Goal: Check status: Check status

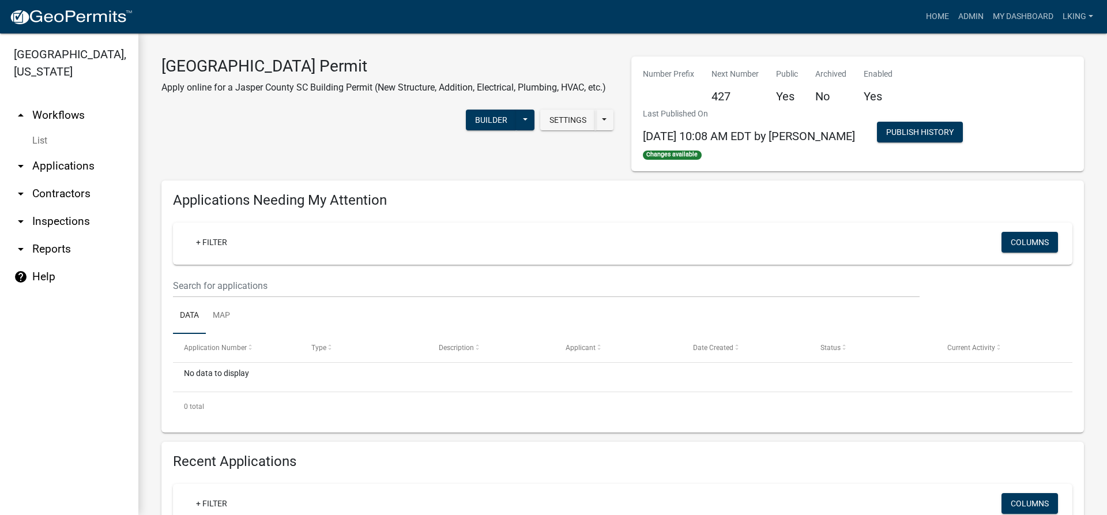
scroll to position [202, 0]
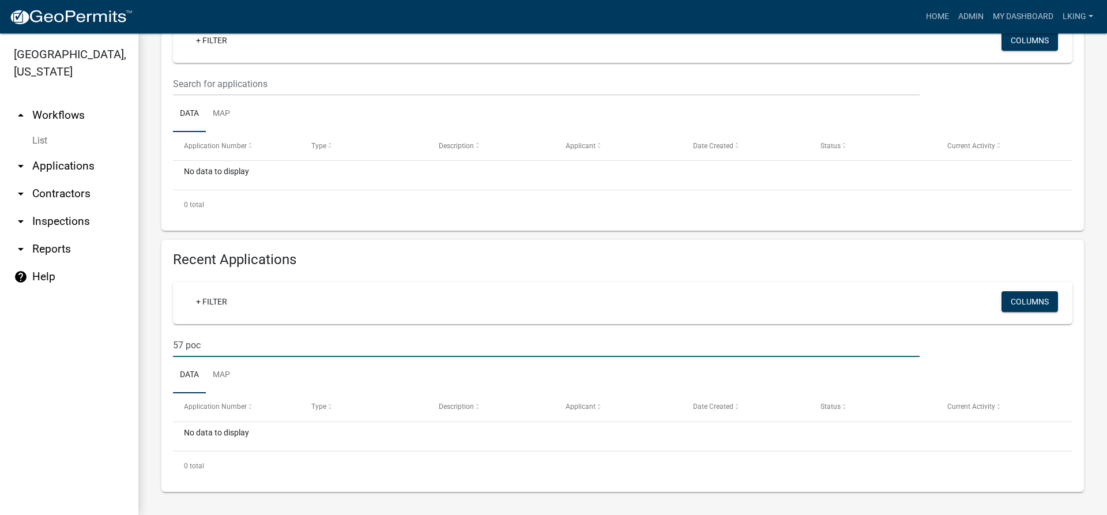
drag, startPoint x: 215, startPoint y: 348, endPoint x: 103, endPoint y: 347, distance: 112.5
click at [103, 347] on div "[GEOGRAPHIC_DATA], [US_STATE] arrow_drop_up Workflows List arrow_drop_down Appl…" at bounding box center [553, 274] width 1107 height 482
drag, startPoint x: 219, startPoint y: 344, endPoint x: 126, endPoint y: 356, distance: 94.2
click at [126, 356] on div "[GEOGRAPHIC_DATA], [US_STATE] arrow_drop_up Workflows List arrow_drop_down Appl…" at bounding box center [553, 274] width 1107 height 482
type input "RITE RUG"
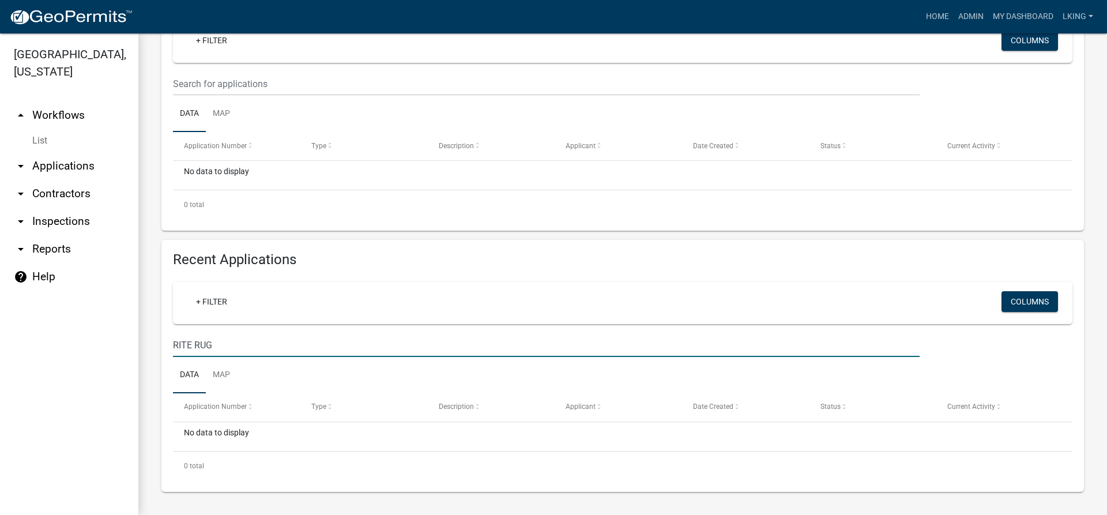
click at [973, 1] on nav "Toggle drawer menu more_horiz Home Admin My Dashboard LKING Admin Account Logout" at bounding box center [553, 16] width 1107 height 33
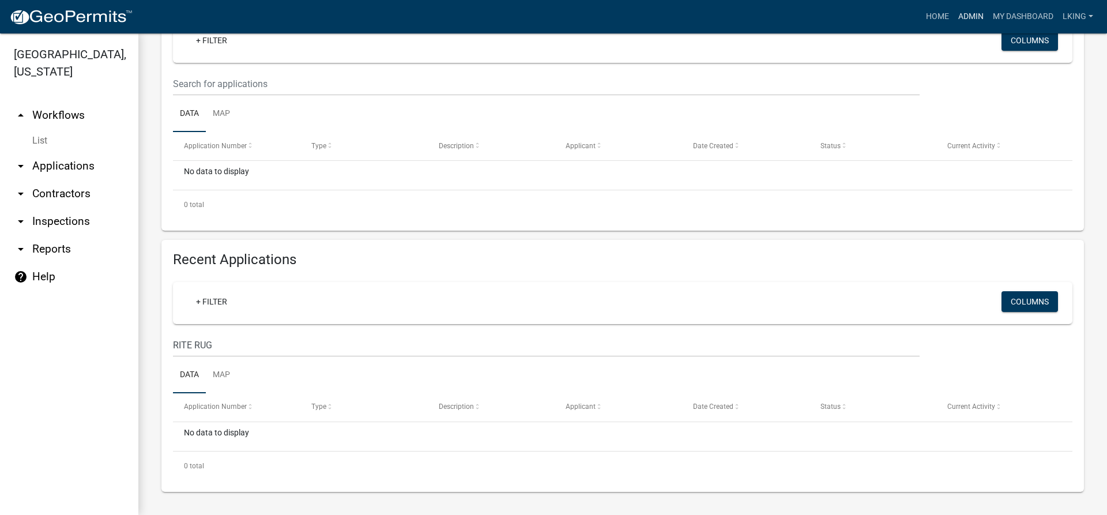
click at [971, 13] on link "Admin" at bounding box center [971, 17] width 35 height 22
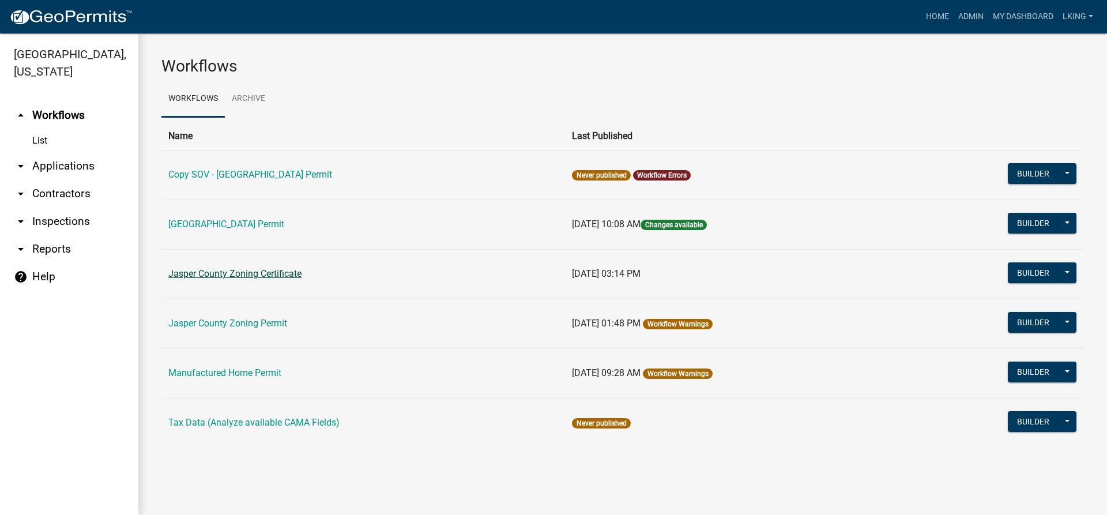
click at [291, 277] on link "Jasper County Zoning Certificate" at bounding box center [234, 273] width 133 height 11
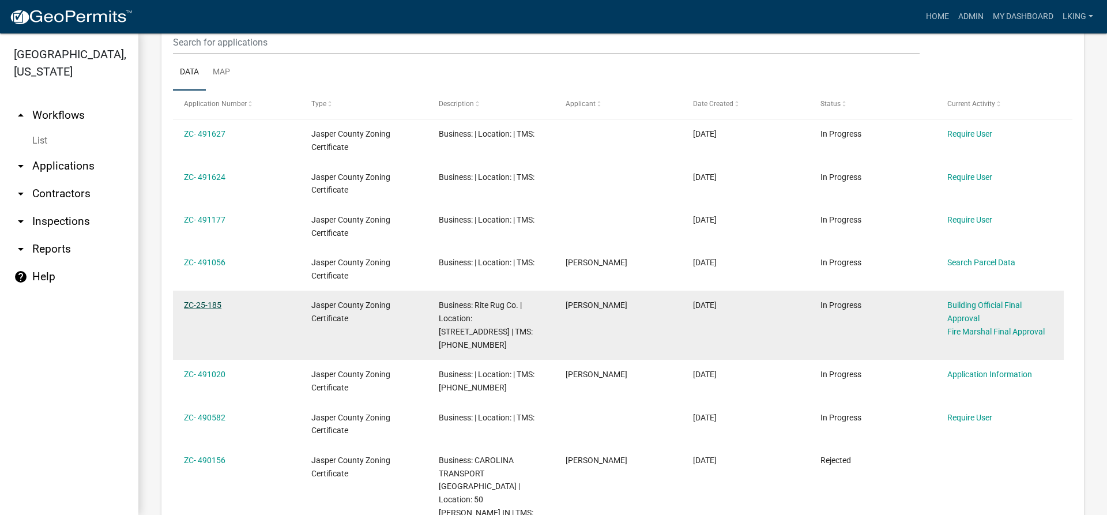
scroll to position [519, 0]
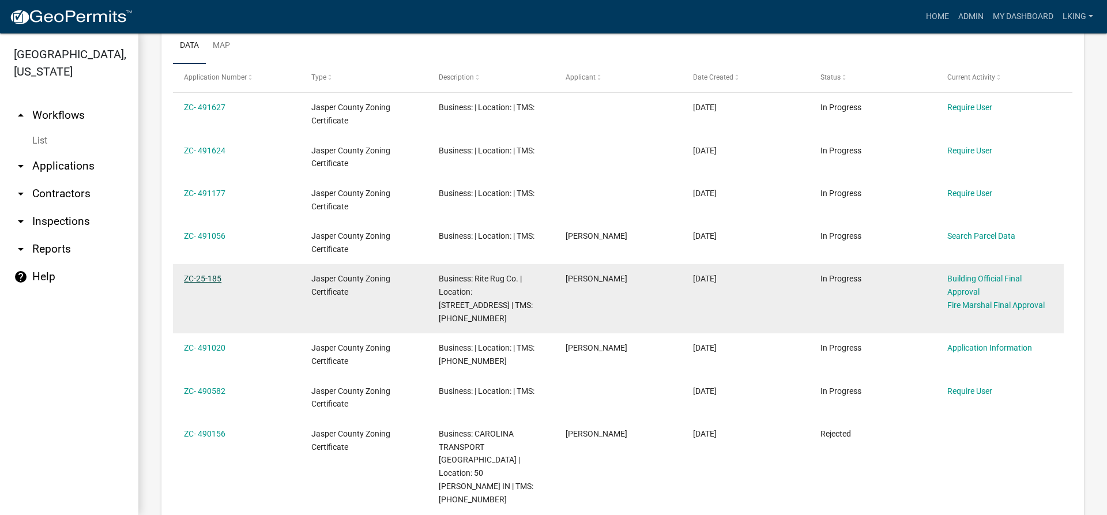
click at [219, 343] on link "ZC- 491020" at bounding box center [205, 347] width 42 height 9
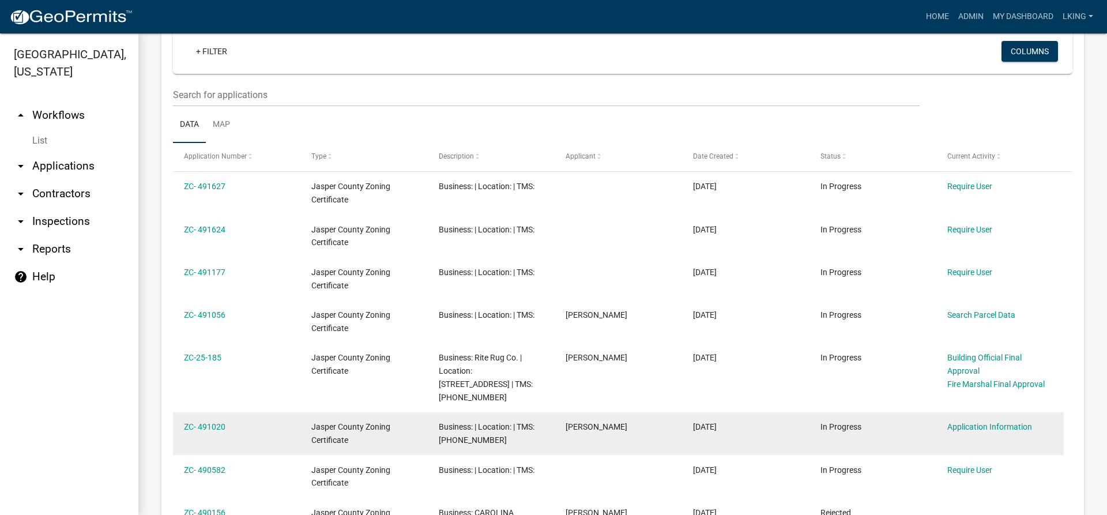
scroll to position [461, 0]
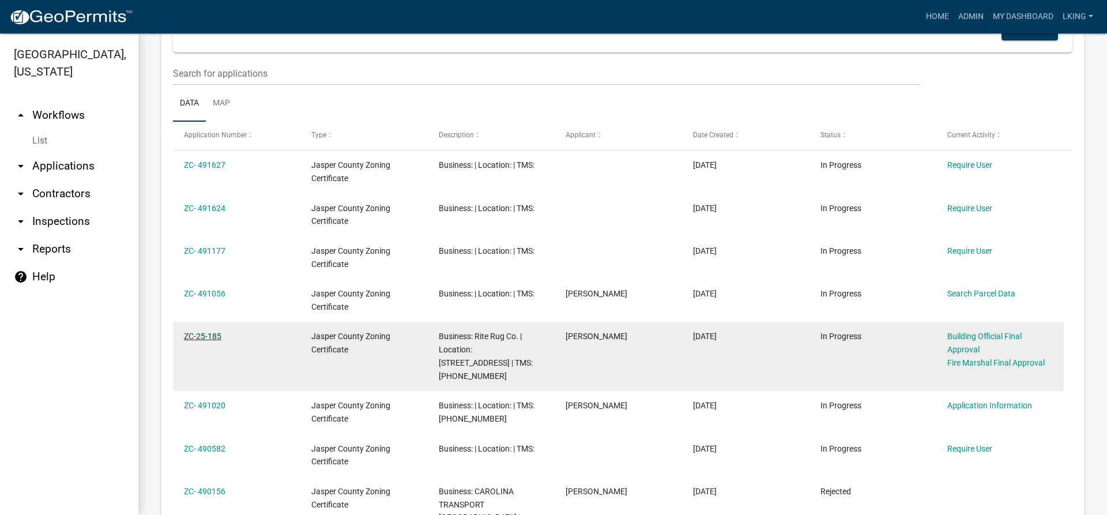
click at [211, 335] on link "ZC-25-185" at bounding box center [202, 336] width 37 height 9
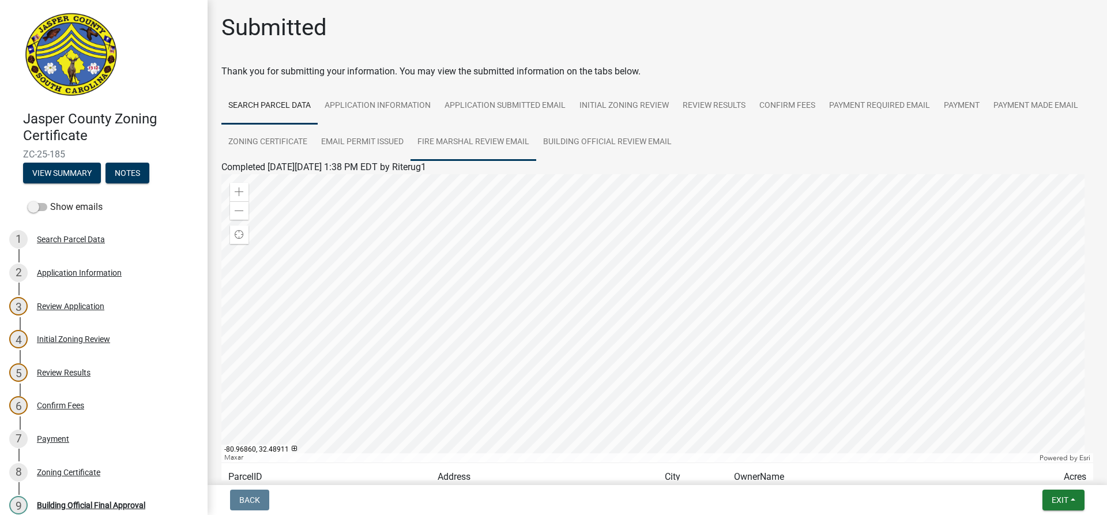
click at [534, 143] on link "Fire Marshal Review Email" at bounding box center [474, 142] width 126 height 37
